Goal: Transaction & Acquisition: Purchase product/service

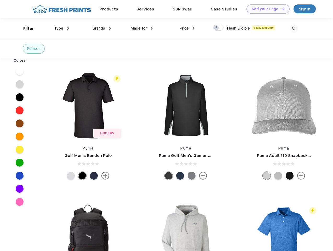
click at [266, 9] on link "Add your Logo Design Tool" at bounding box center [267, 8] width 43 height 9
click at [0, 0] on div "Design Tool" at bounding box center [0, 0] width 0 height 0
click at [280, 9] on link "Add your Logo Design Tool" at bounding box center [267, 8] width 43 height 9
click at [25, 28] on div "Filter" at bounding box center [28, 29] width 11 height 6
click at [62, 28] on span "Type" at bounding box center [58, 28] width 9 height 5
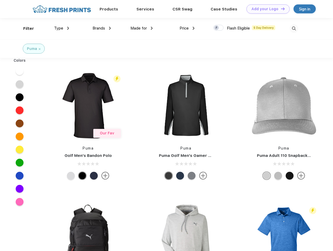
click at [102, 28] on span "Brands" at bounding box center [98, 28] width 13 height 5
click at [142, 28] on span "Made for" at bounding box center [138, 28] width 16 height 5
click at [187, 28] on span "Price" at bounding box center [183, 28] width 9 height 5
click at [218, 28] on div at bounding box center [218, 28] width 10 height 6
click at [216, 28] on input "checkbox" at bounding box center [214, 26] width 3 height 3
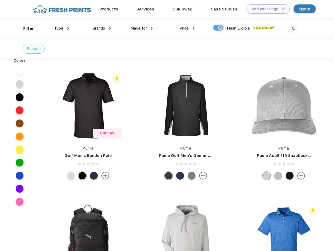
click at [294, 28] on img at bounding box center [293, 28] width 9 height 9
